Goal: Information Seeking & Learning: Understand process/instructions

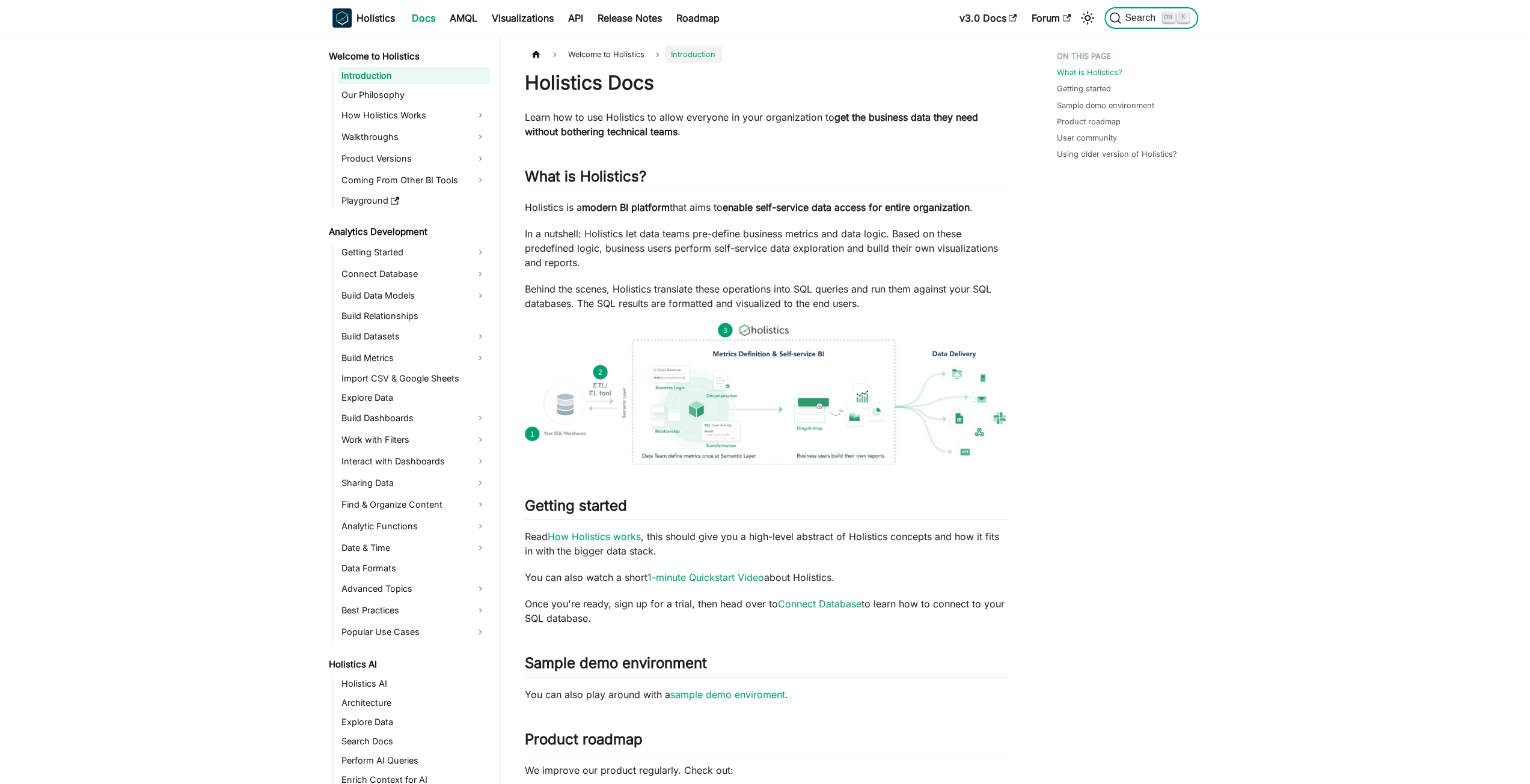
click at [1152, 16] on span "Search" at bounding box center [1142, 18] width 42 height 11
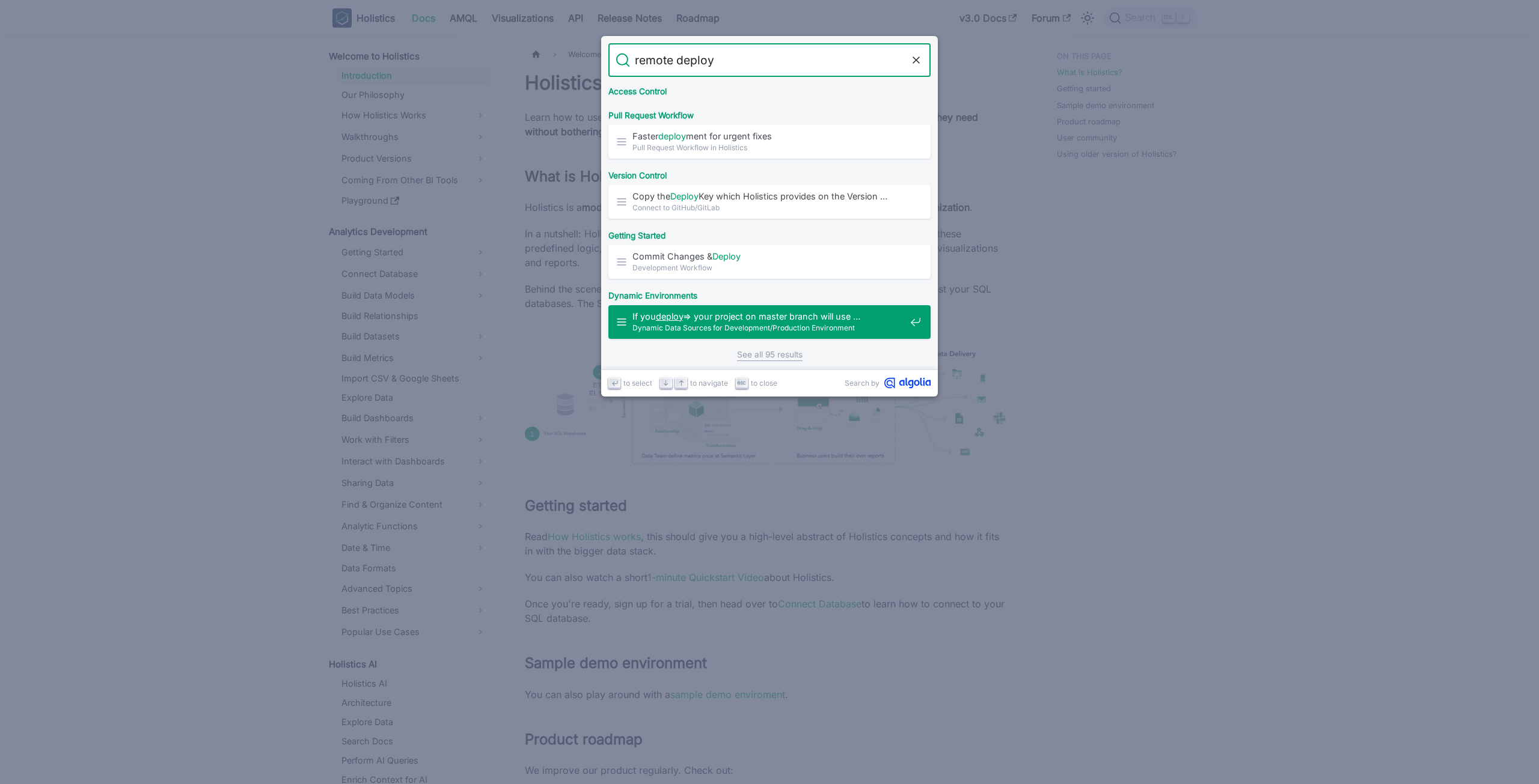
scroll to position [727, 0]
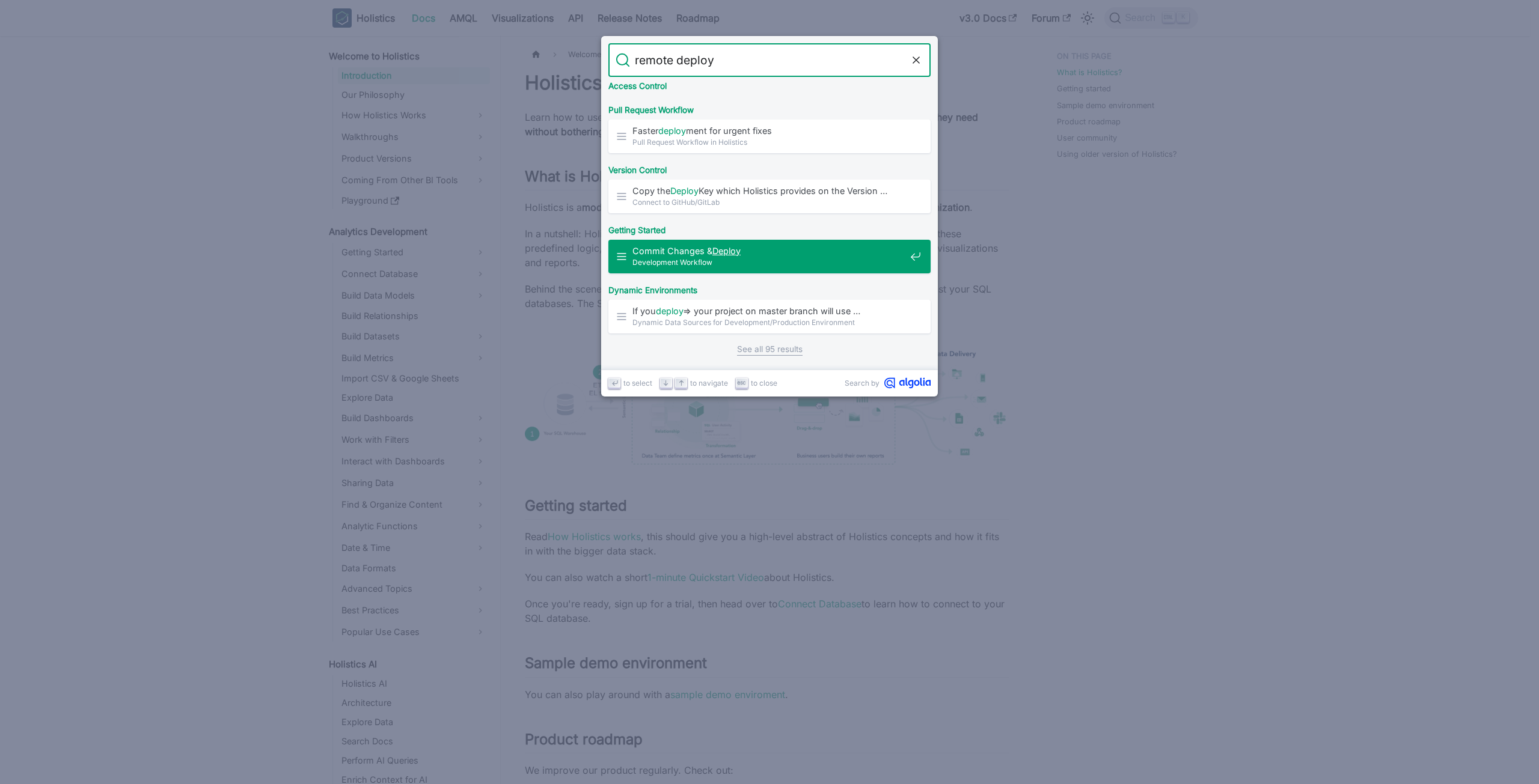
type input "remote"
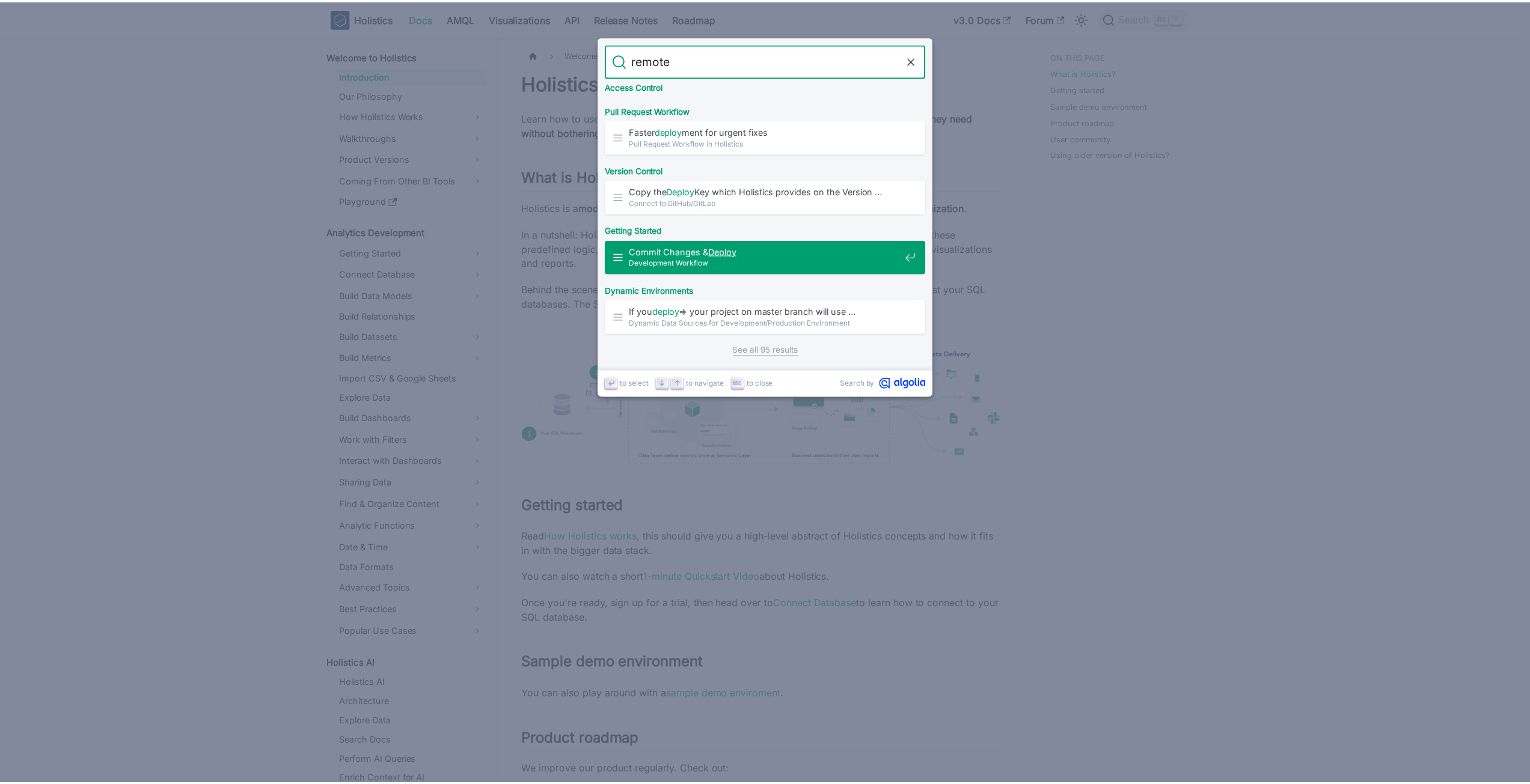
scroll to position [0, 0]
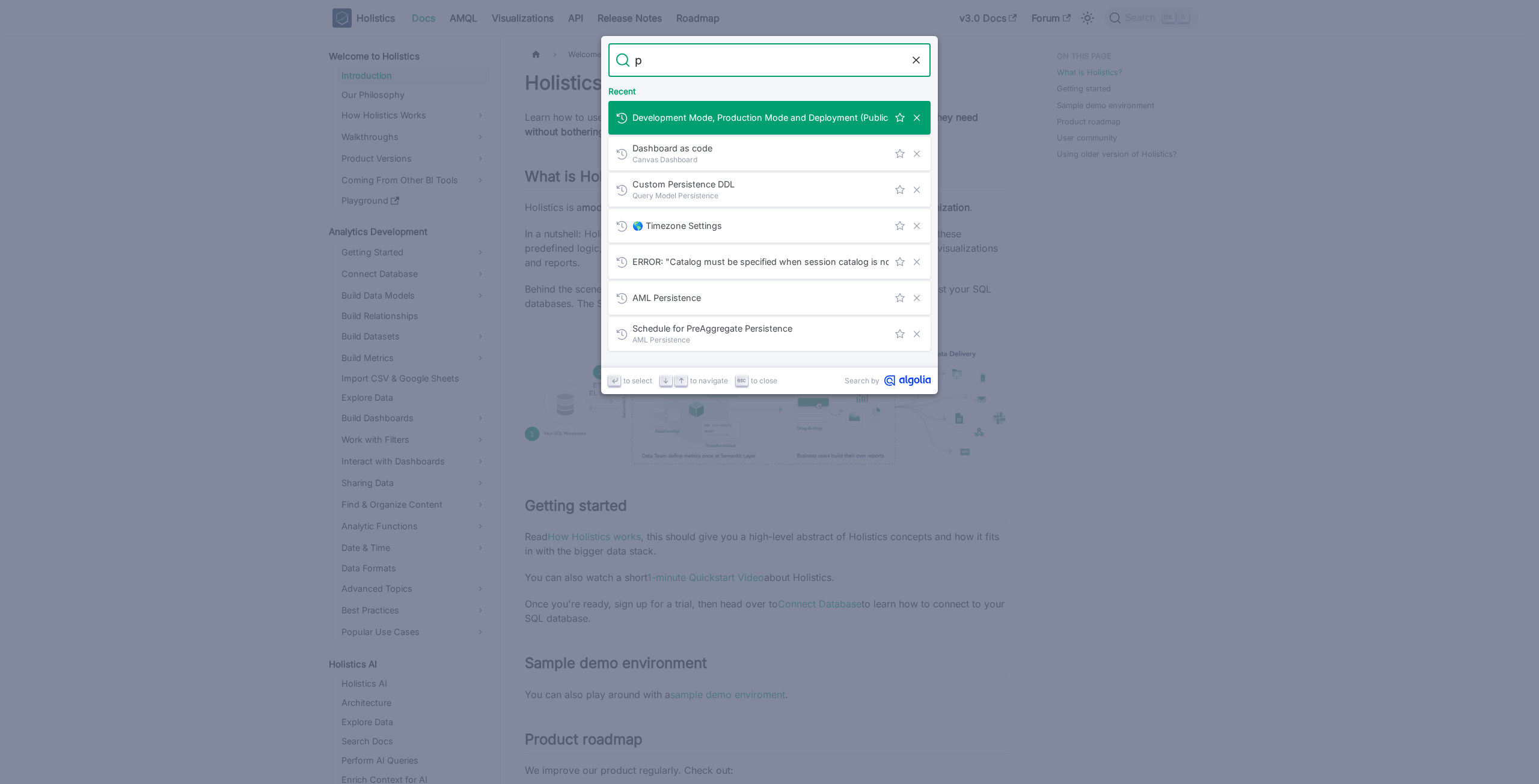
type input "pu"
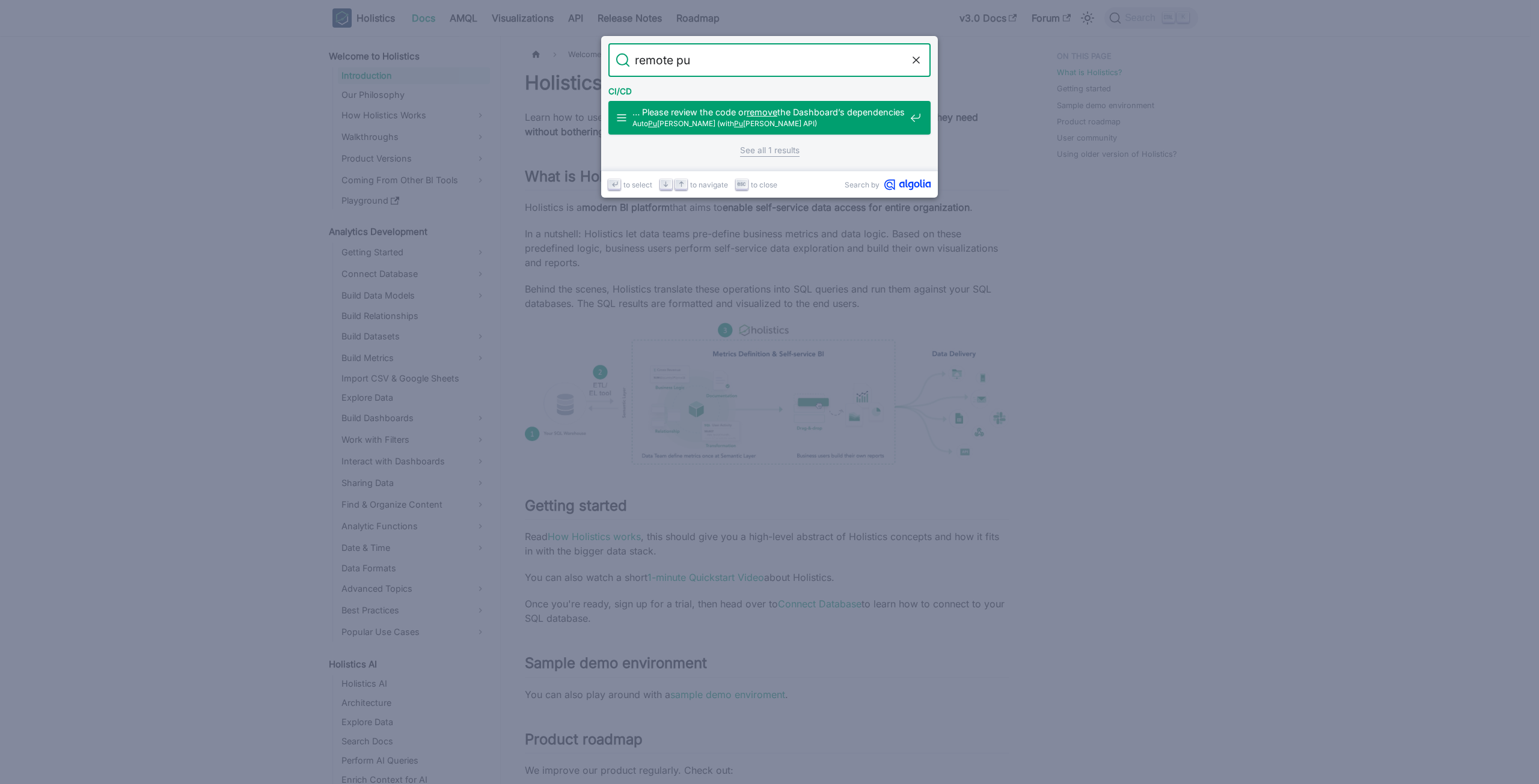
type input "remote pub"
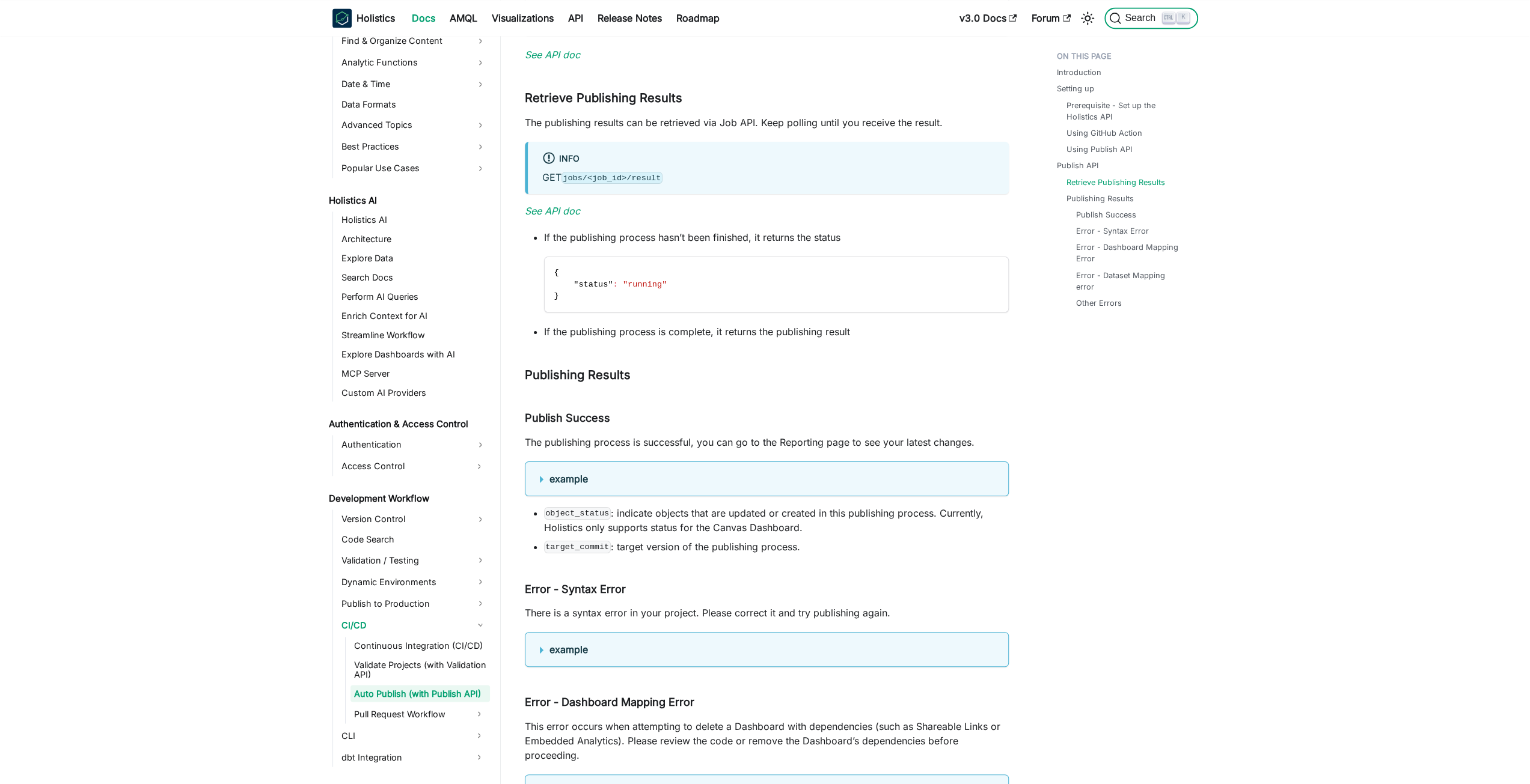
scroll to position [1736, 0]
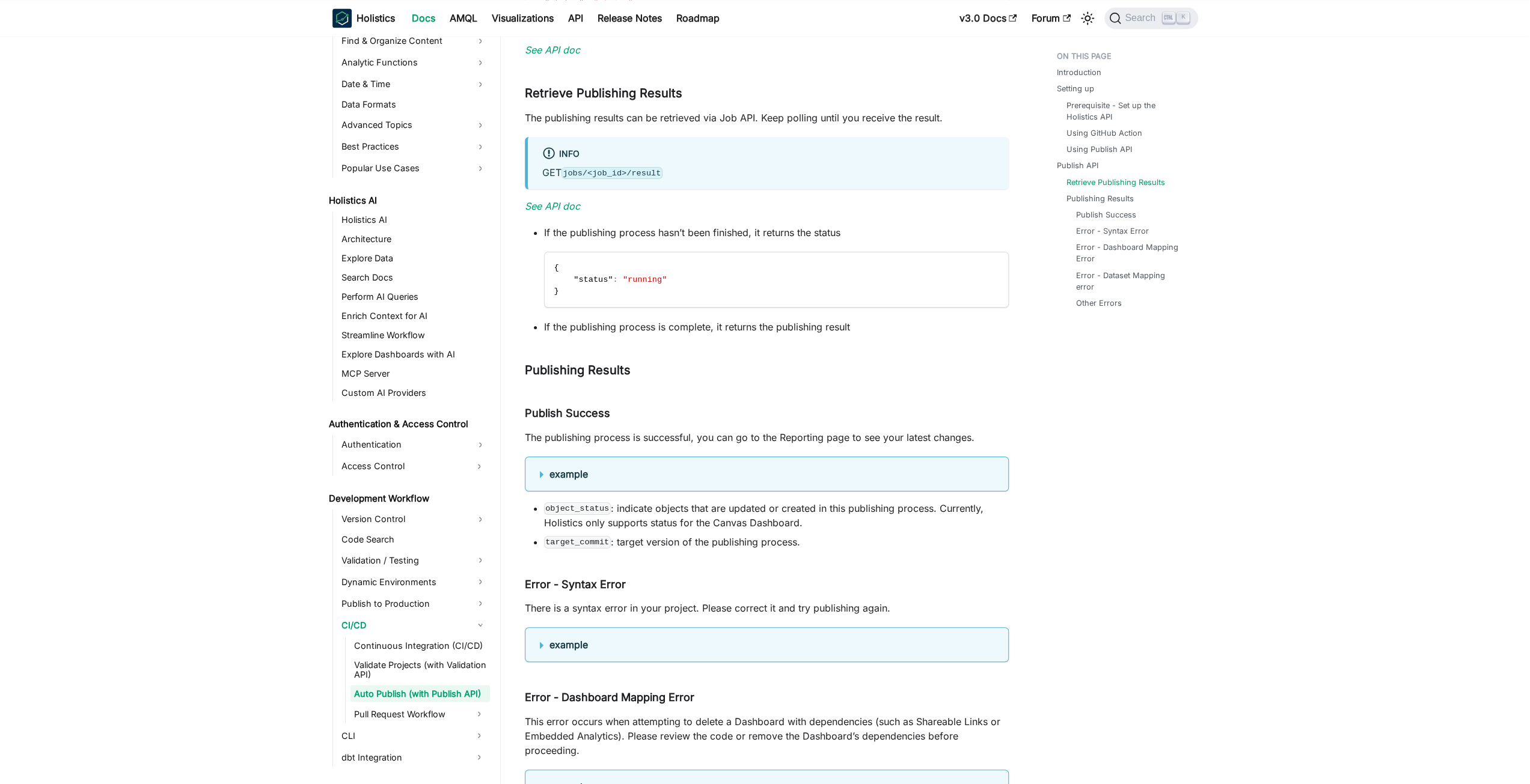
click at [566, 640] on b "example" at bounding box center [568, 644] width 38 height 12
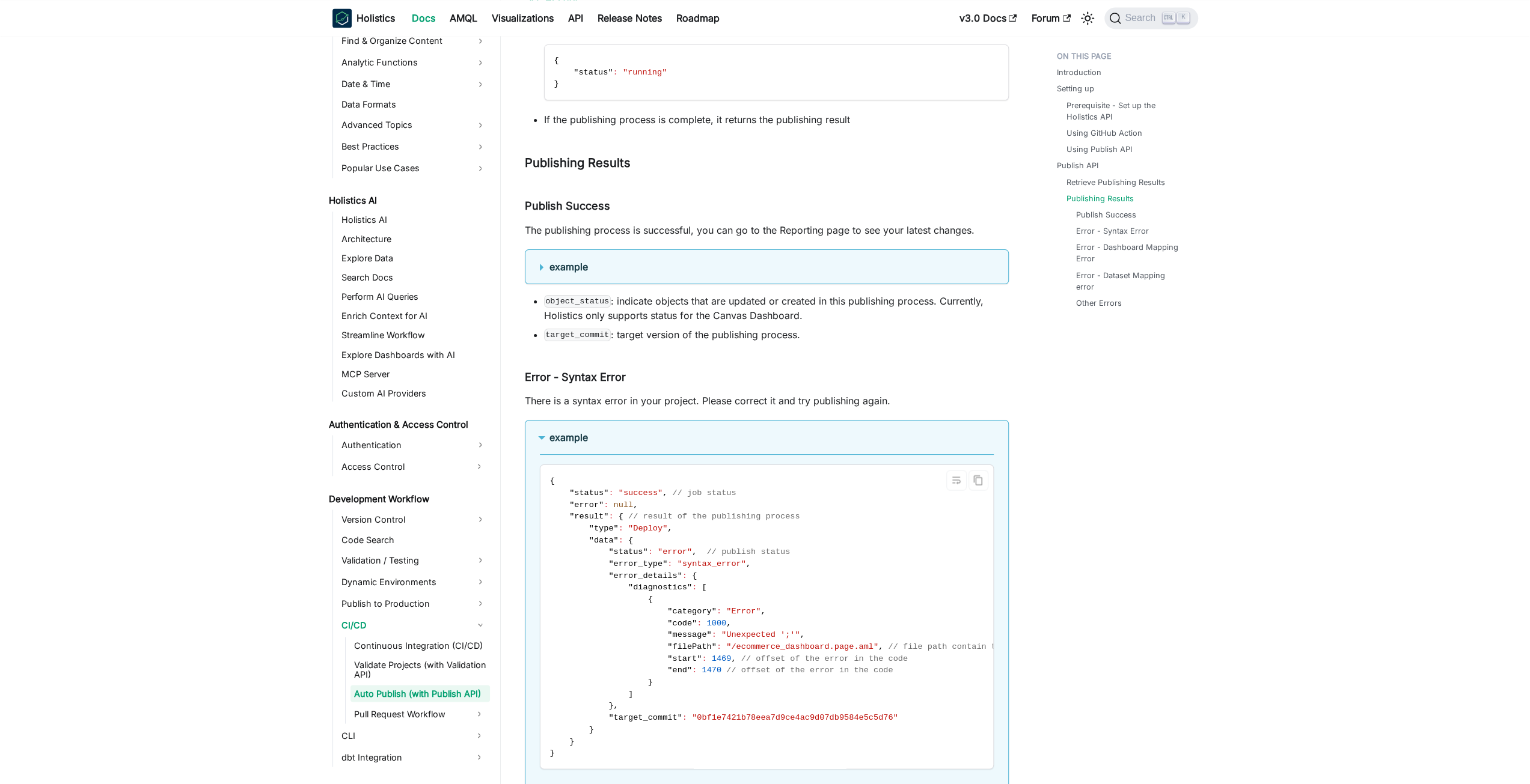
scroll to position [2036, 0]
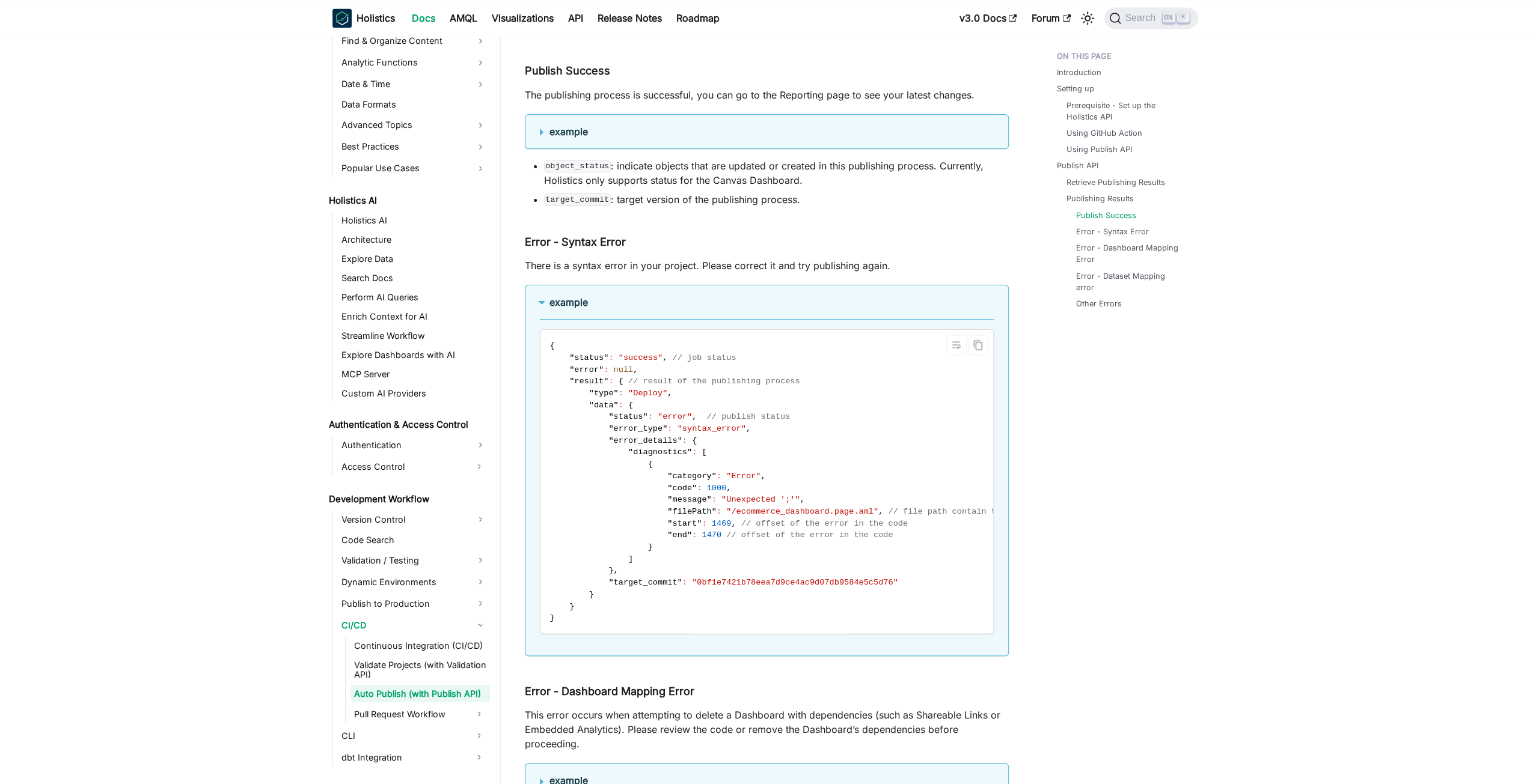
scroll to position [2096, 0]
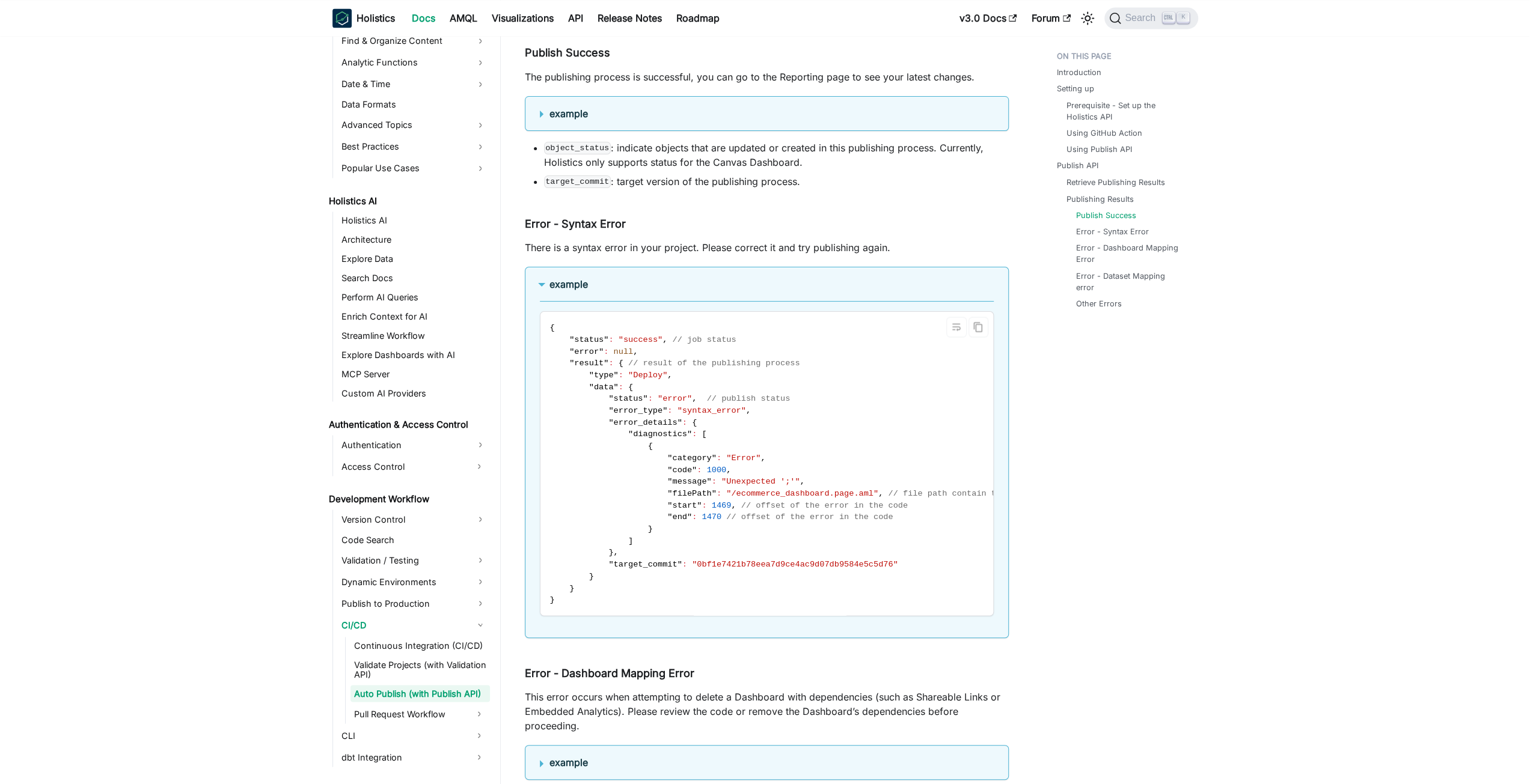
click at [628, 335] on span ""success"" at bounding box center [640, 339] width 44 height 9
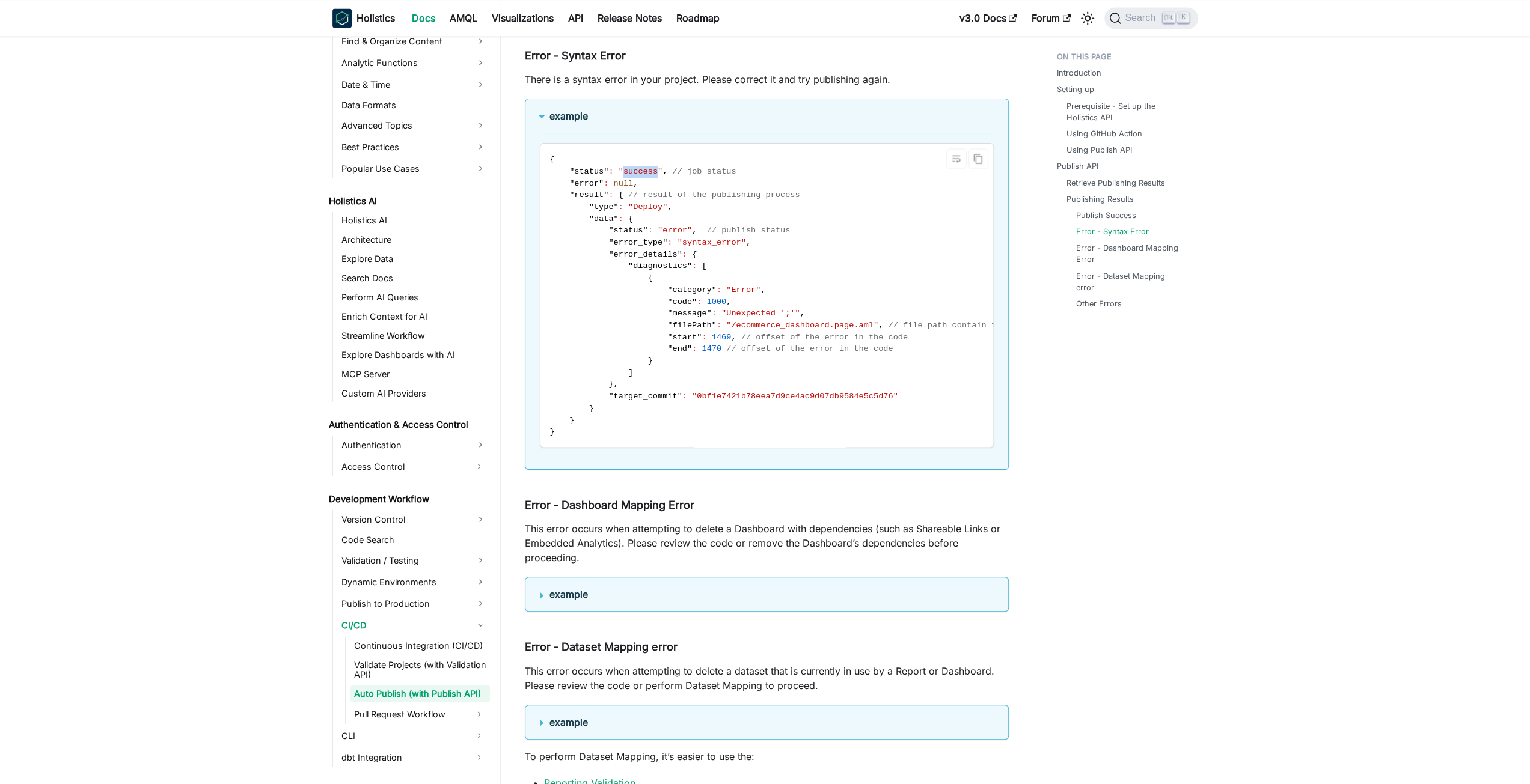
scroll to position [2337, 0]
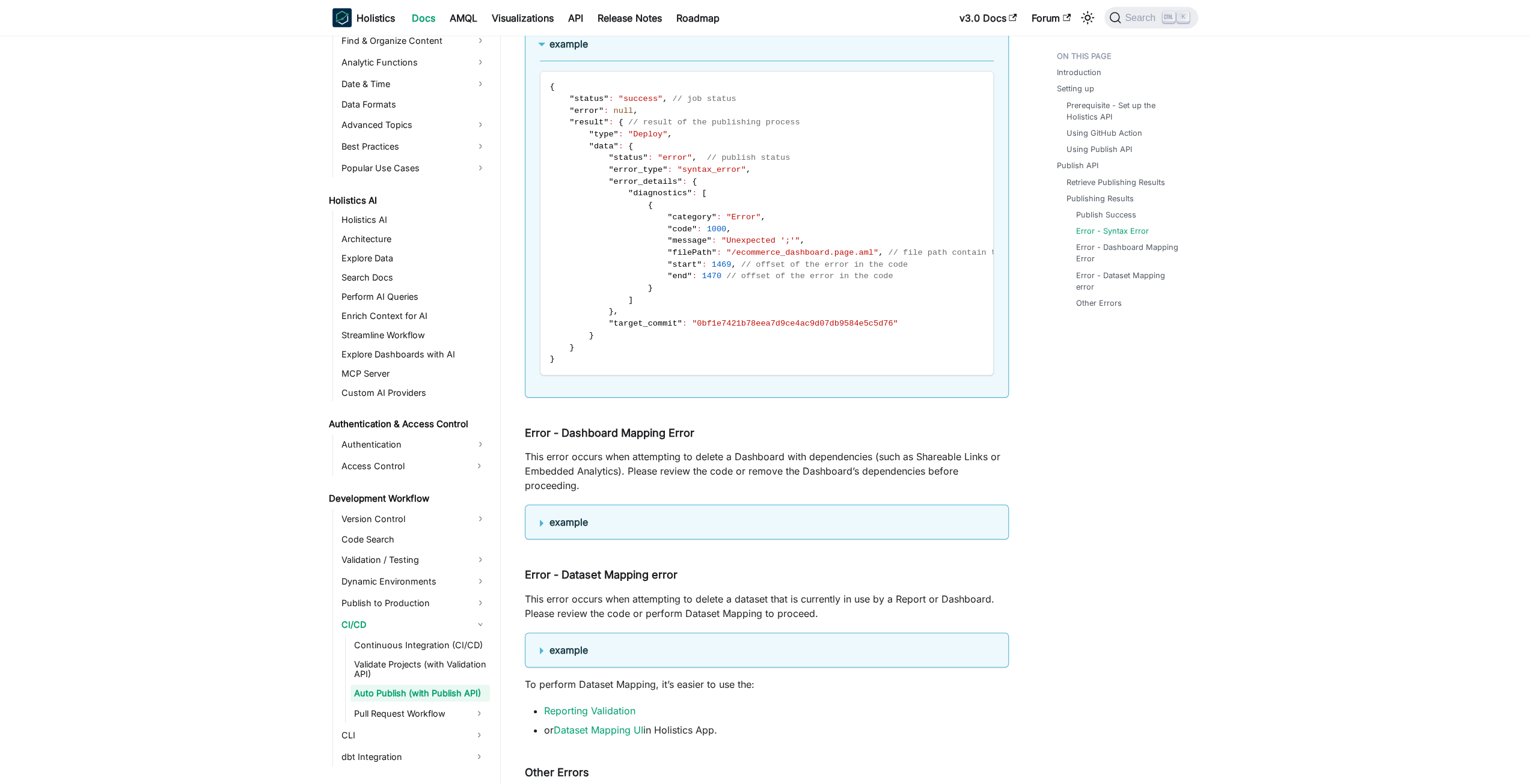
click at [601, 519] on summary "example" at bounding box center [767, 522] width 454 height 15
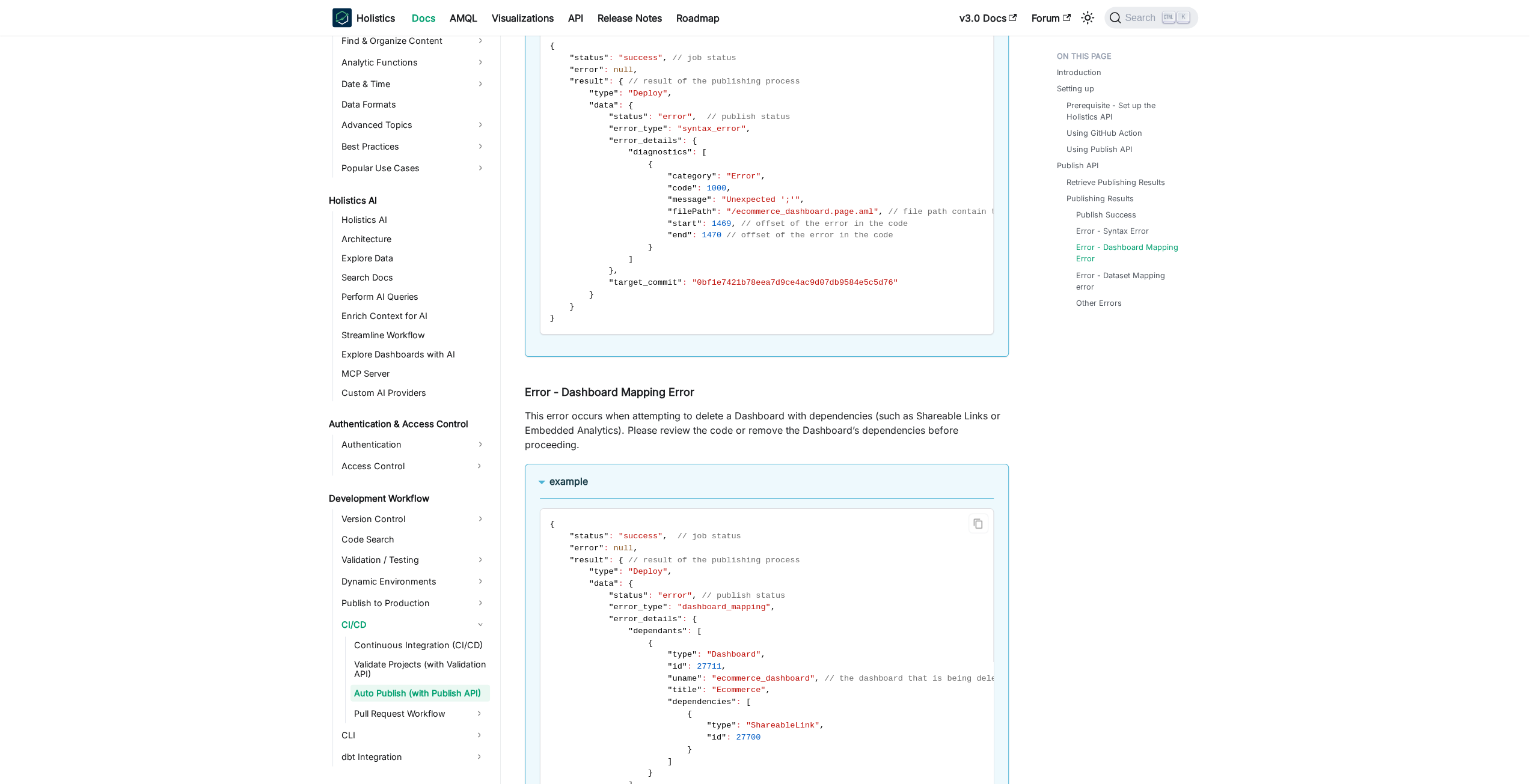
scroll to position [2397, 0]
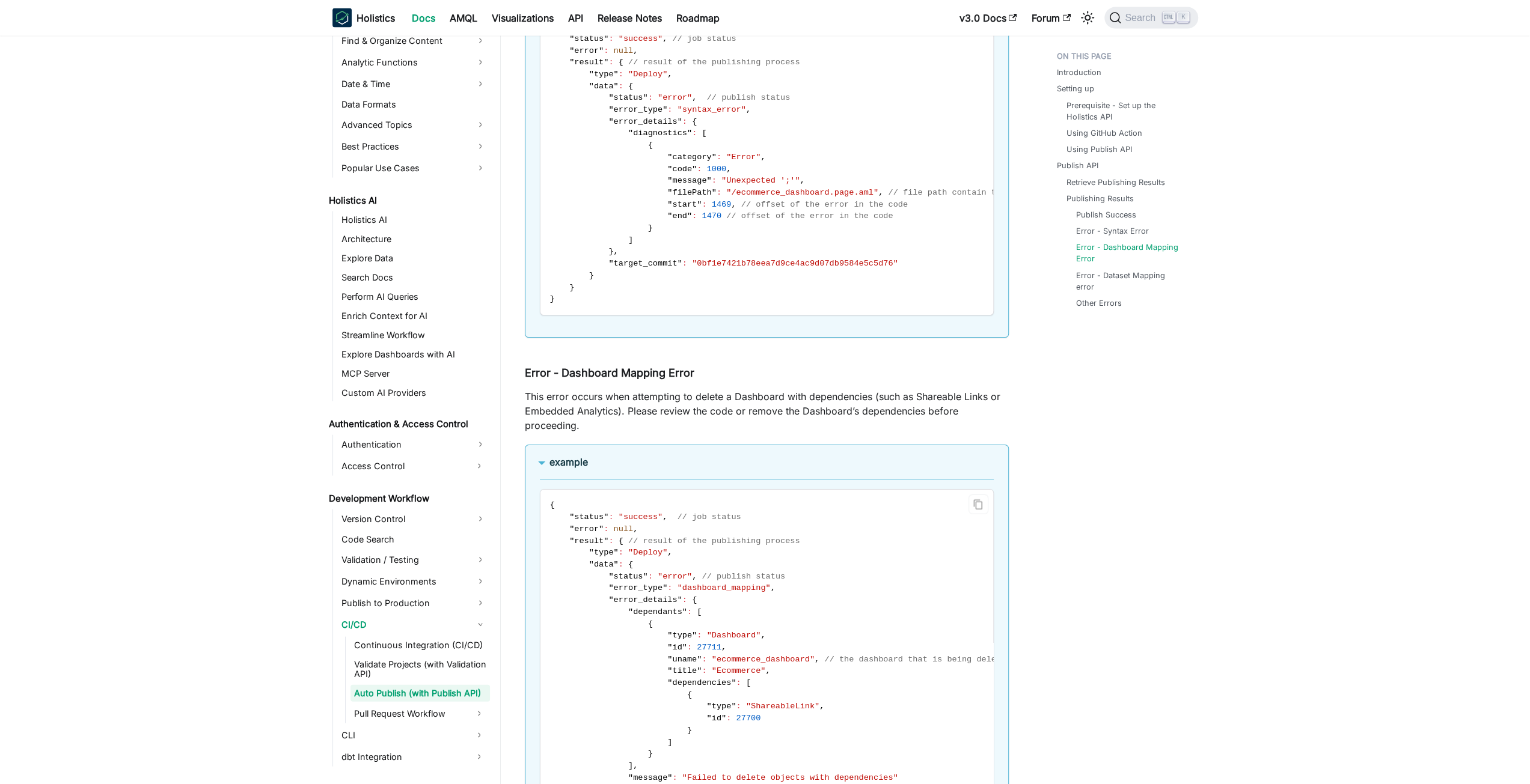
click at [628, 545] on span "// result of the publishing process" at bounding box center [714, 541] width 172 height 9
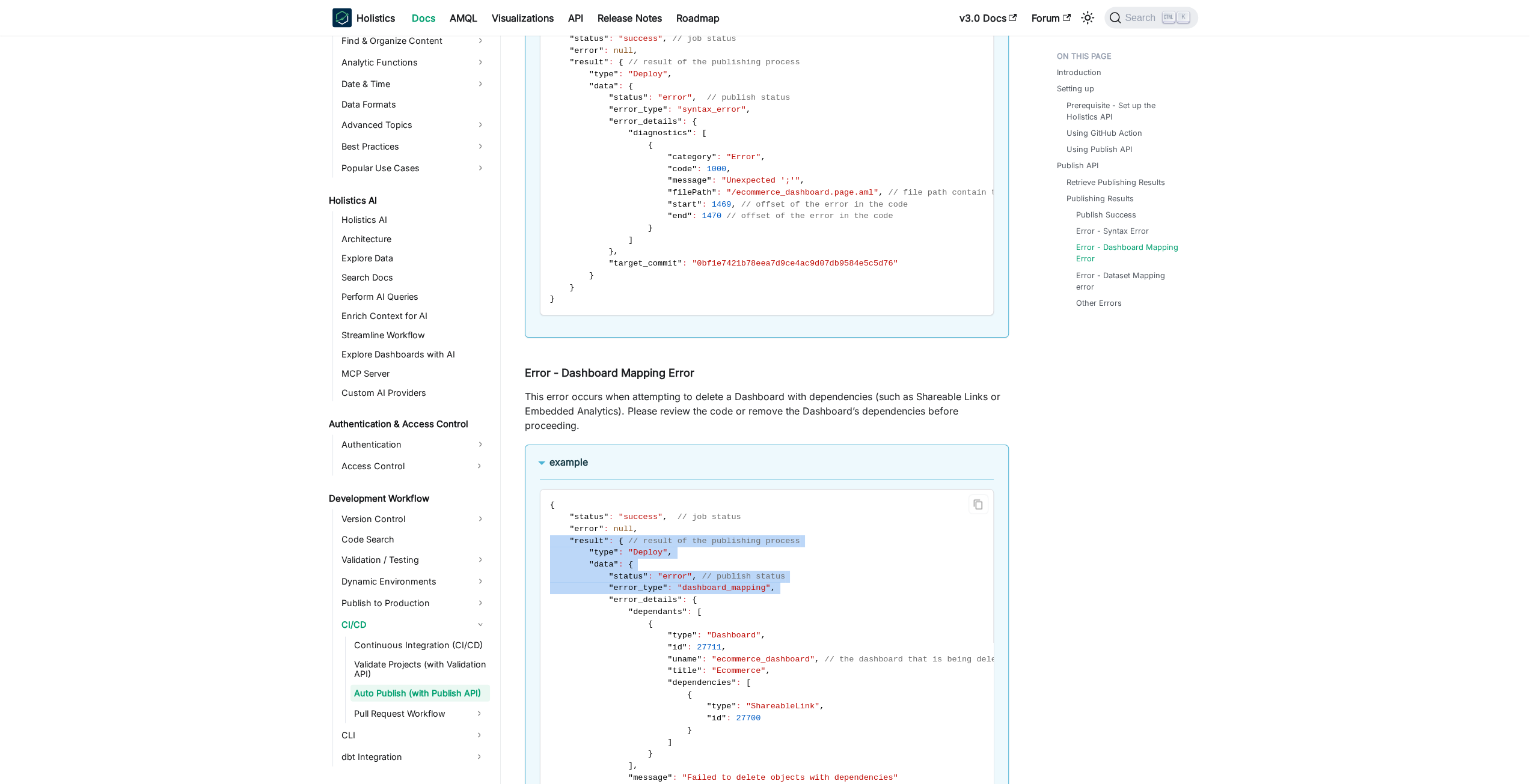
drag, startPoint x: 621, startPoint y: 545, endPoint x: 646, endPoint y: 598, distance: 58.6
click at [646, 598] on code "{ "status" : "success" , // job status "error" : null , "result" : { // result …" at bounding box center [781, 671] width 480 height 362
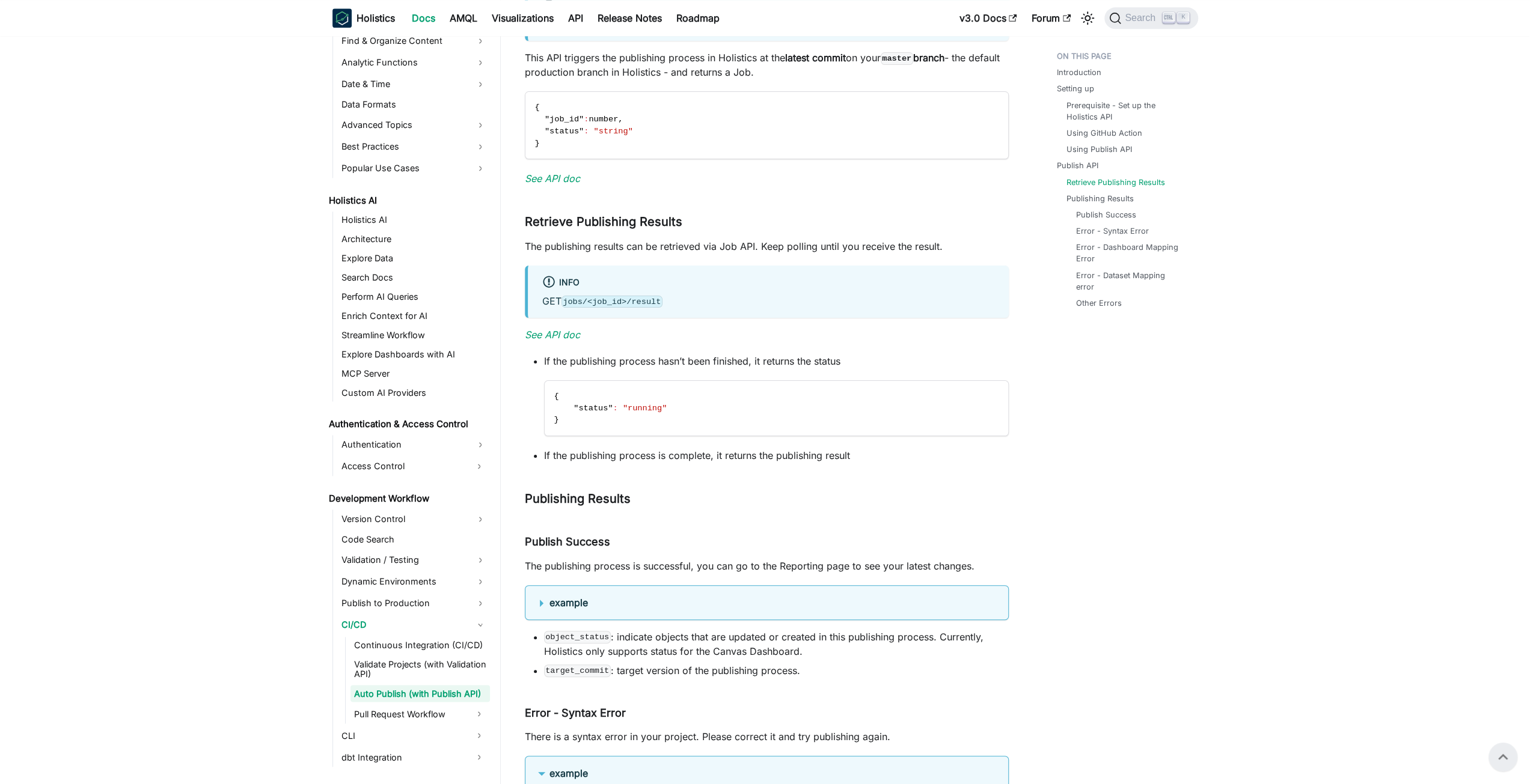
scroll to position [1555, 0]
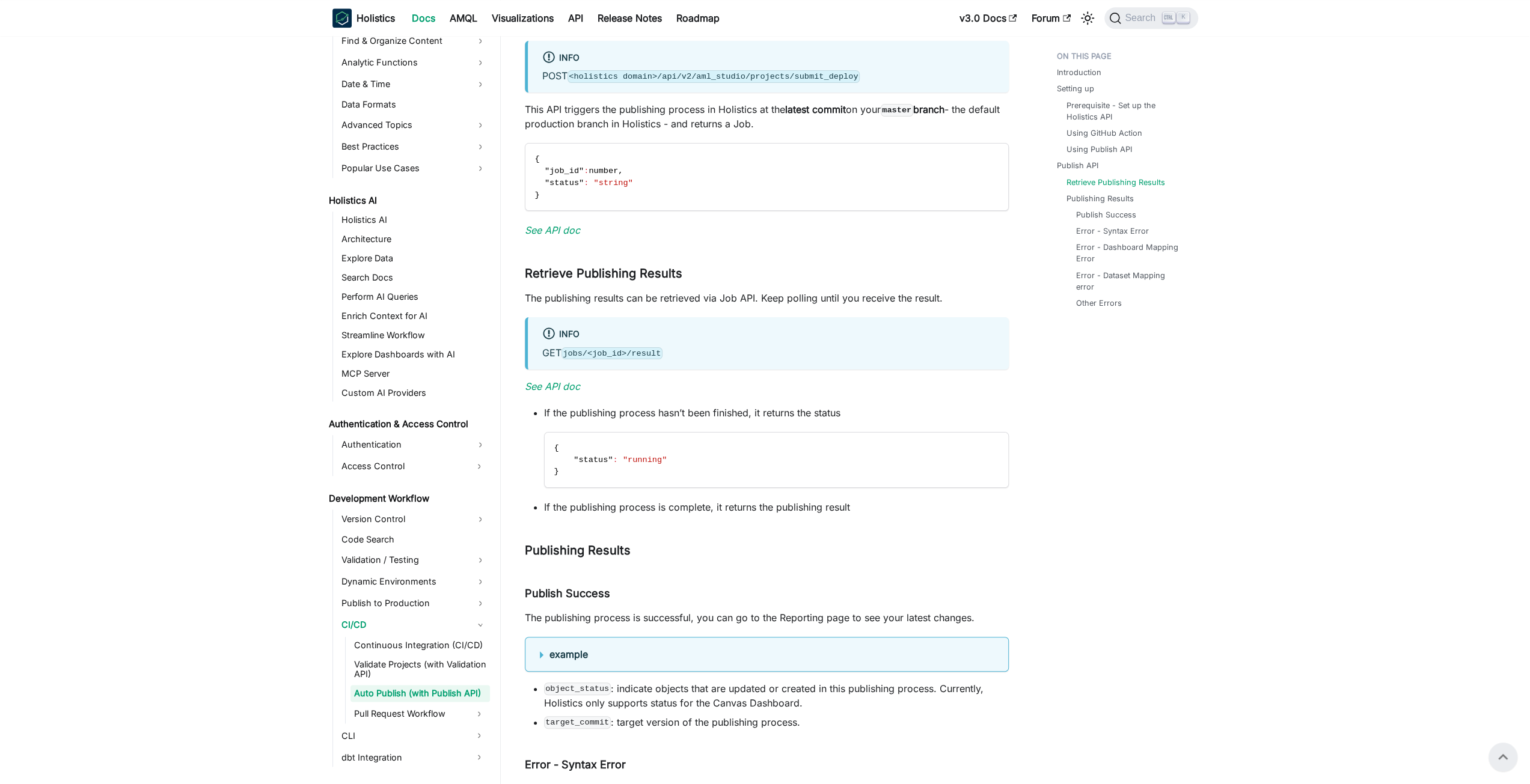
click at [572, 353] on code "jobs/<job_id>/result" at bounding box center [612, 353] width 101 height 12
drag, startPoint x: 572, startPoint y: 353, endPoint x: 641, endPoint y: 358, distance: 69.2
click at [641, 358] on code "jobs/<job_id>/result" at bounding box center [612, 353] width 101 height 12
copy code "jobs/<job_id>/result"
